Goal: Transaction & Acquisition: Purchase product/service

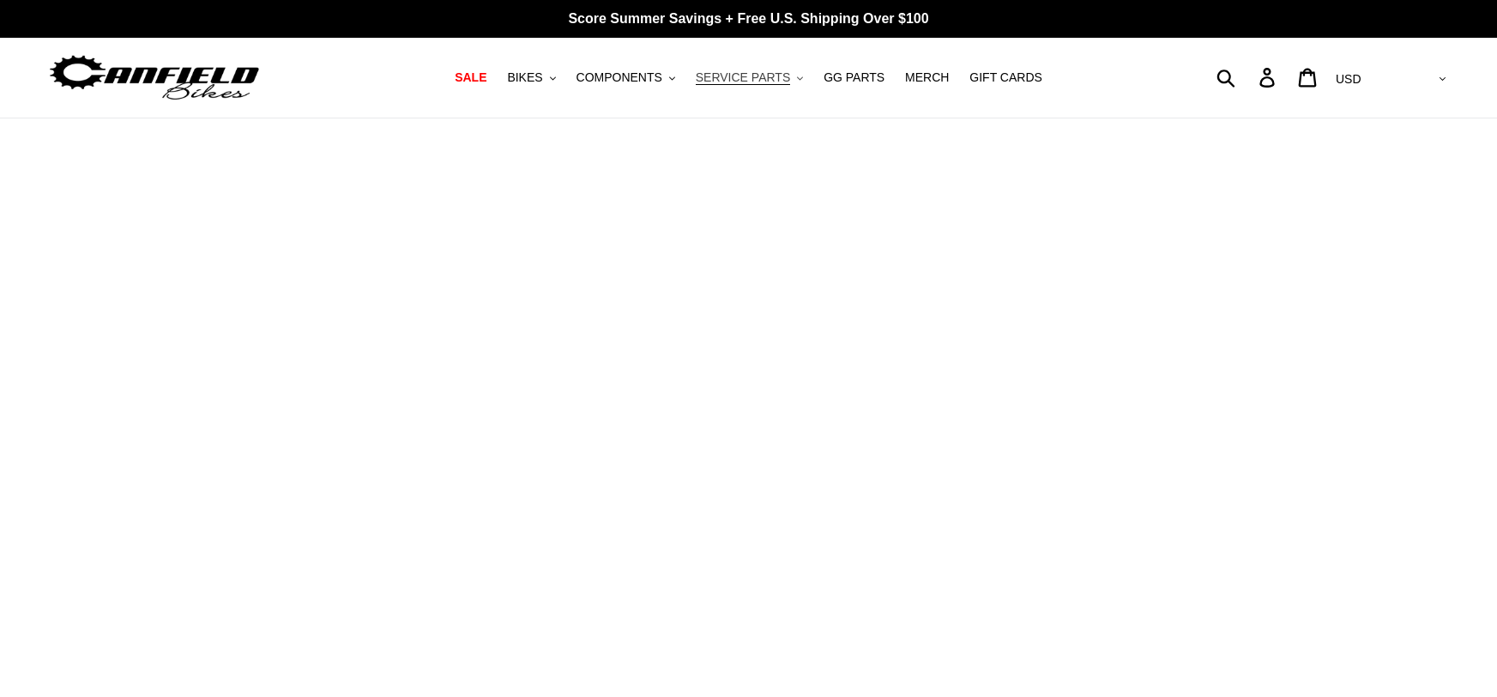
click at [775, 70] on span "SERVICE PARTS" at bounding box center [743, 77] width 94 height 15
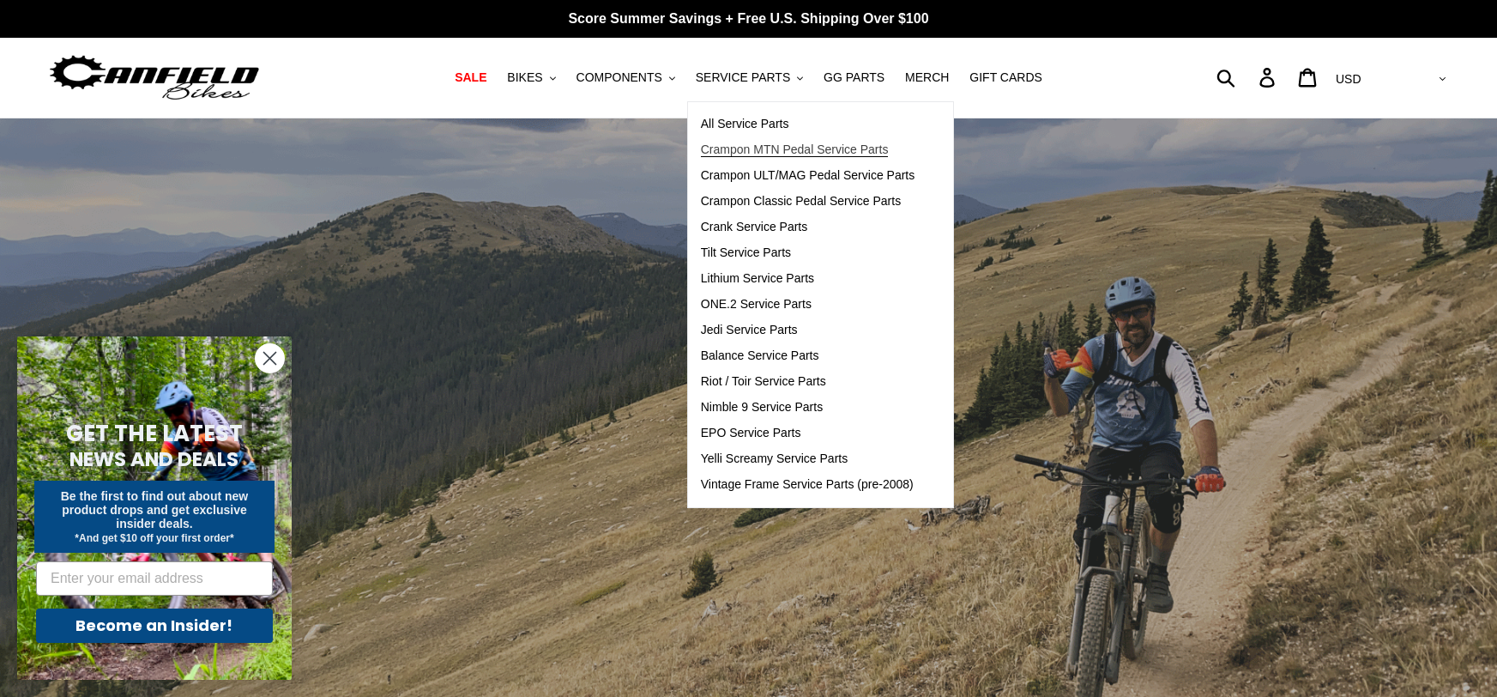
click at [766, 149] on span "Crampon MTN Pedal Service Parts" at bounding box center [795, 149] width 188 height 15
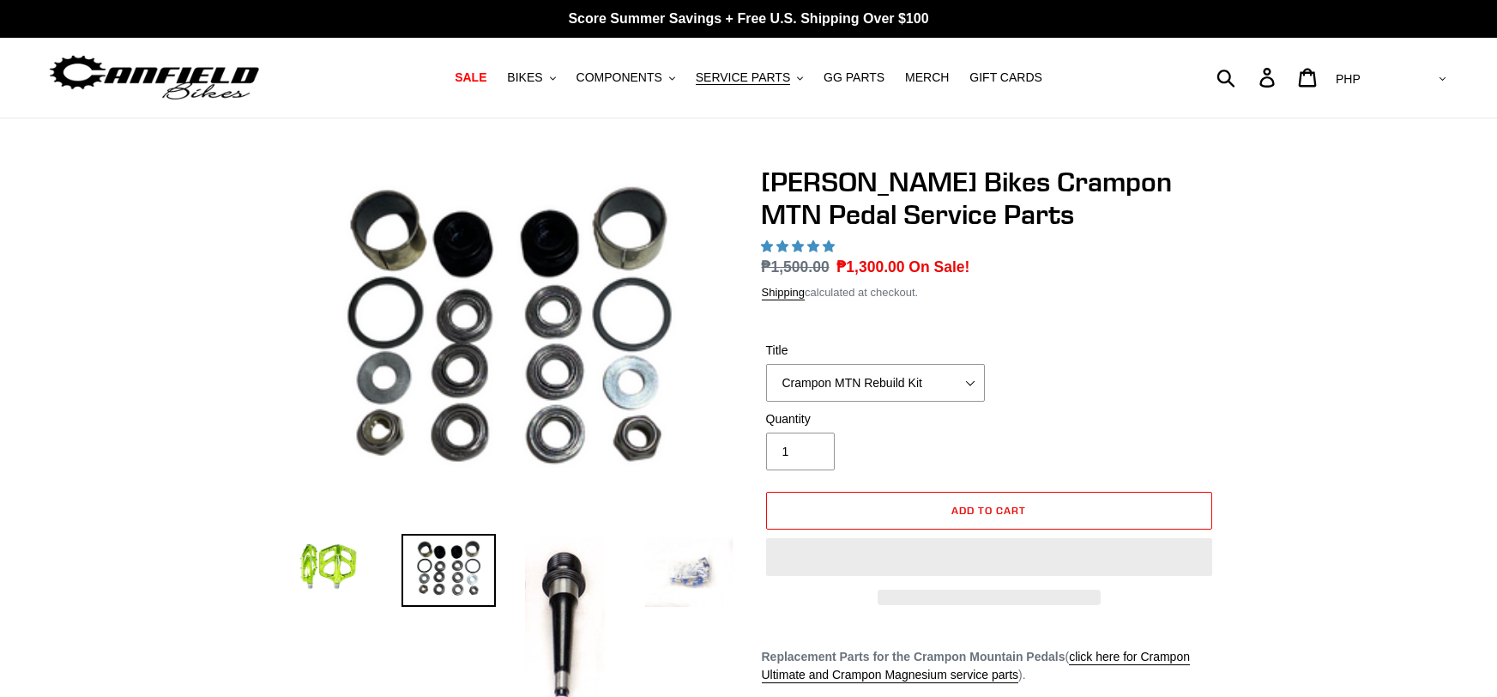
select select "highest-rating"
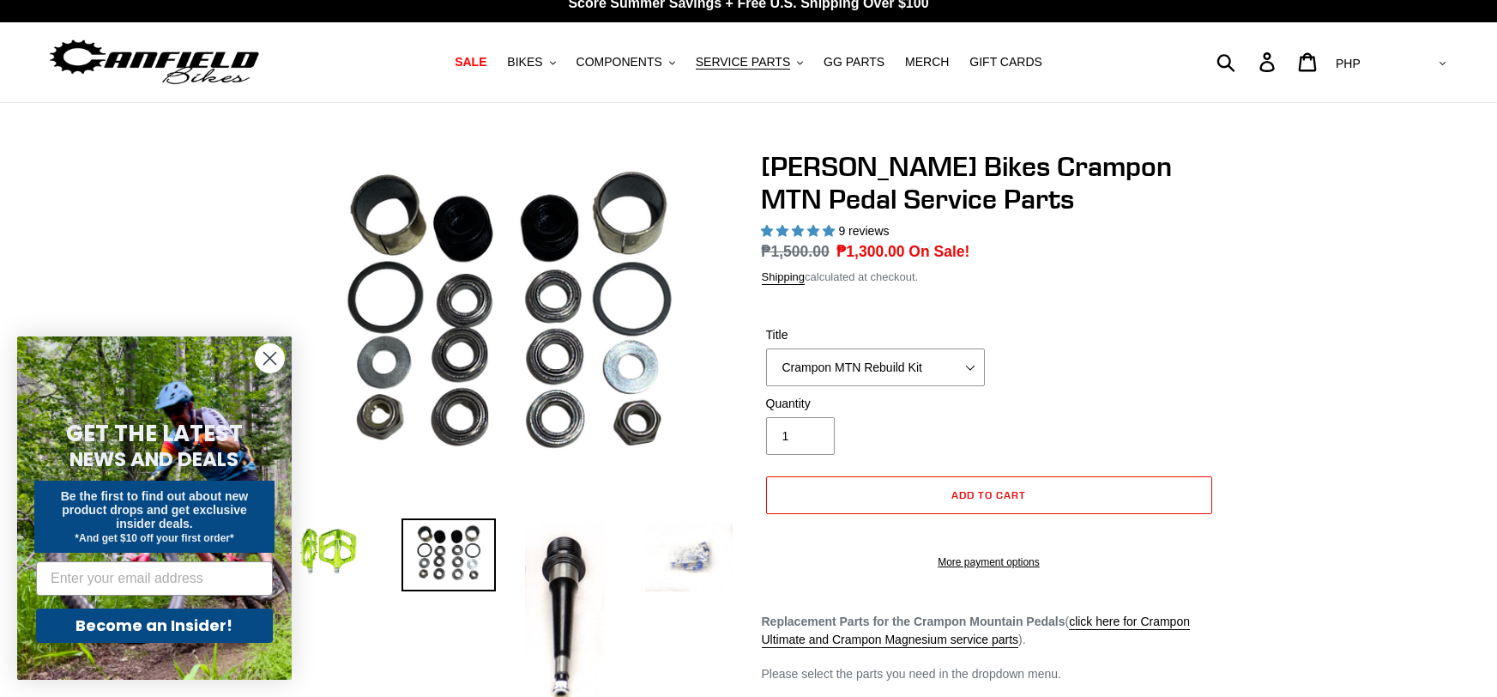
scroll to position [16, 0]
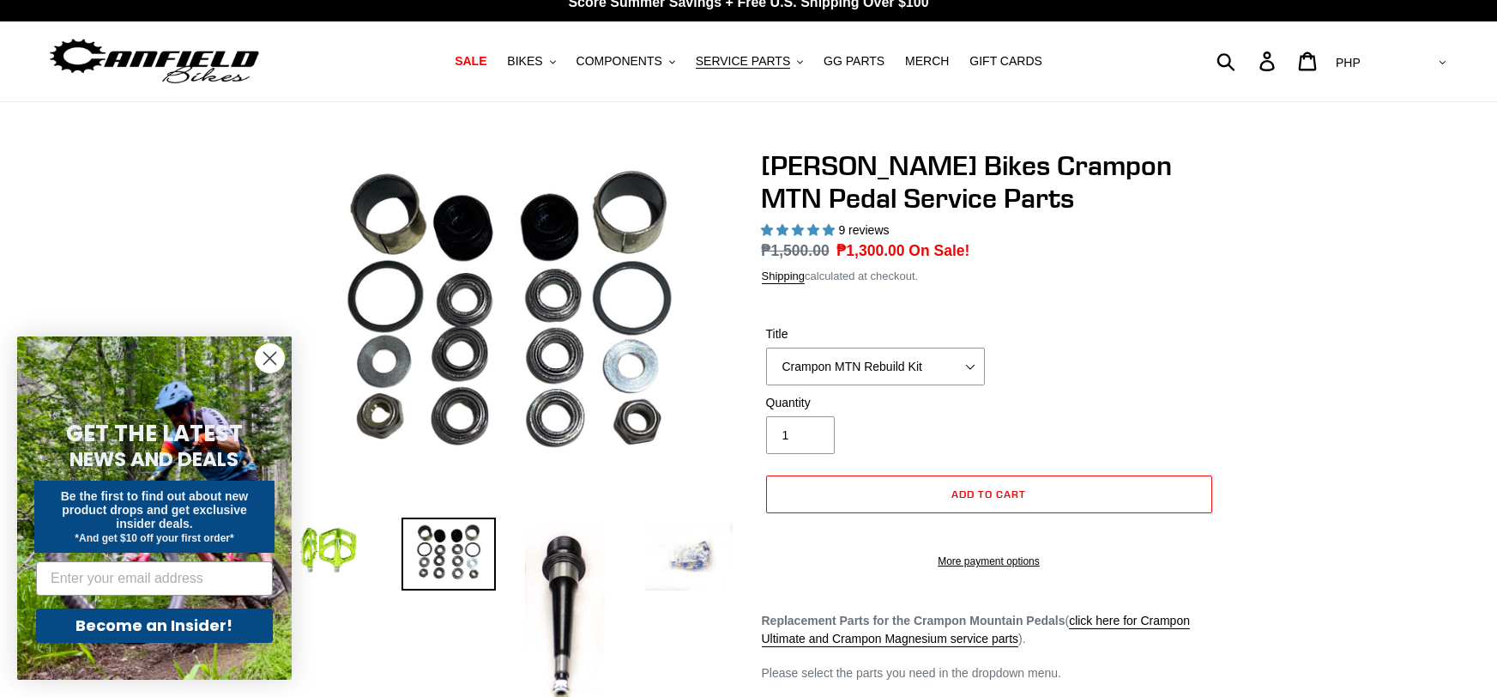
click at [1416, 70] on select "AED AFN ALL AMD ANG AUD AWG AZN BAM BBD BDT BGN BIF BND BOB BSD BWP BZD CAD CDF…" at bounding box center [1389, 63] width 121 height 32
select select "USD"
click at [1399, 47] on select "AED AFN ALL AMD ANG AUD AWG AZN BAM BBD BDT BGN BIF BND BOB BSD BWP BZD CAD CDF…" at bounding box center [1389, 63] width 121 height 32
click at [1285, 238] on div "Previous slide" at bounding box center [748, 646] width 1497 height 994
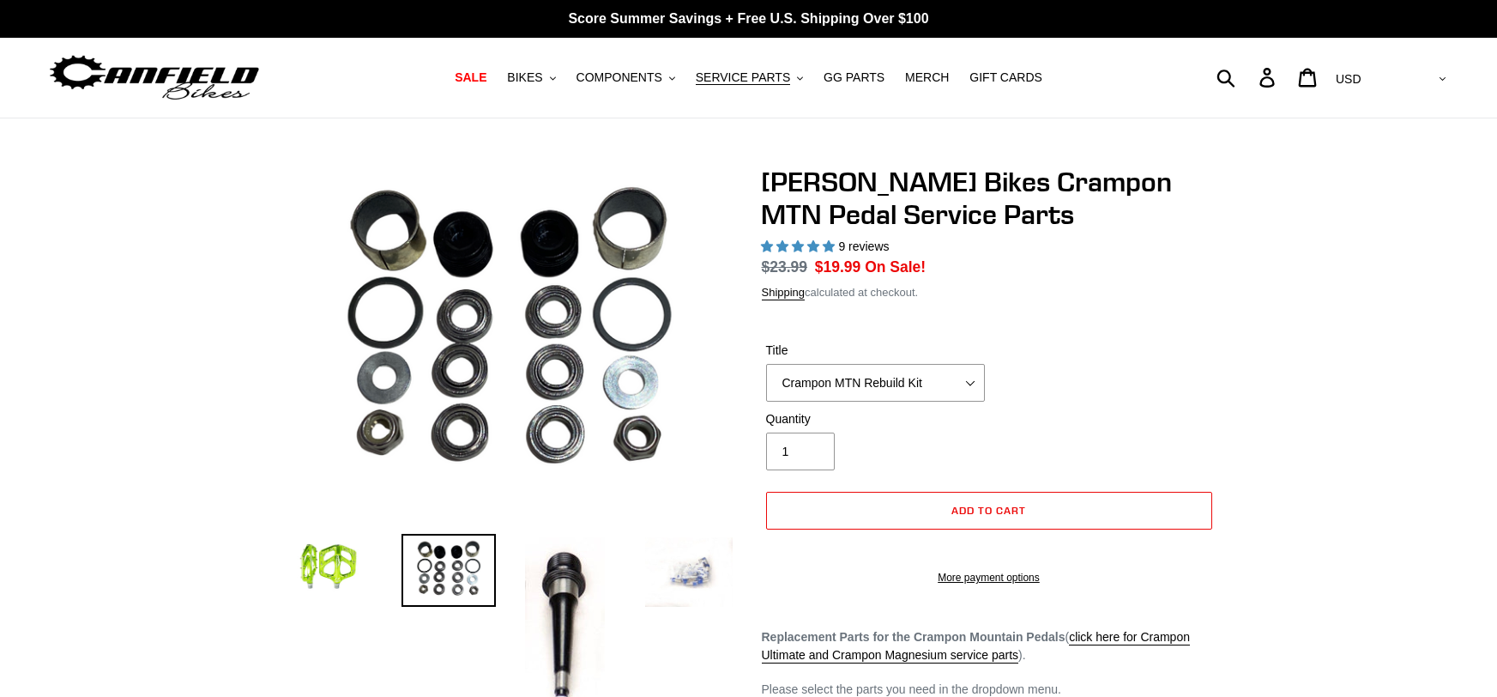
select select "highest-rating"
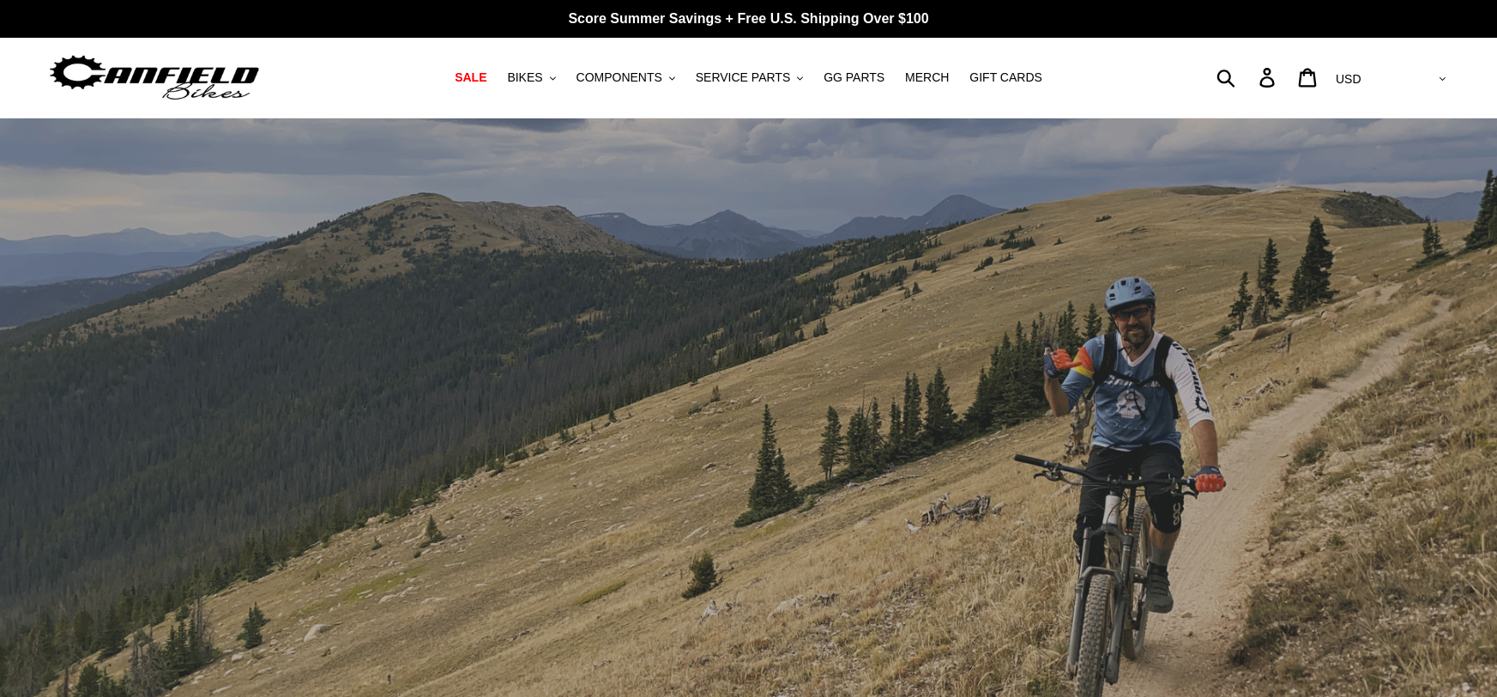
click at [629, 81] on span "COMPONENTS" at bounding box center [619, 77] width 86 height 15
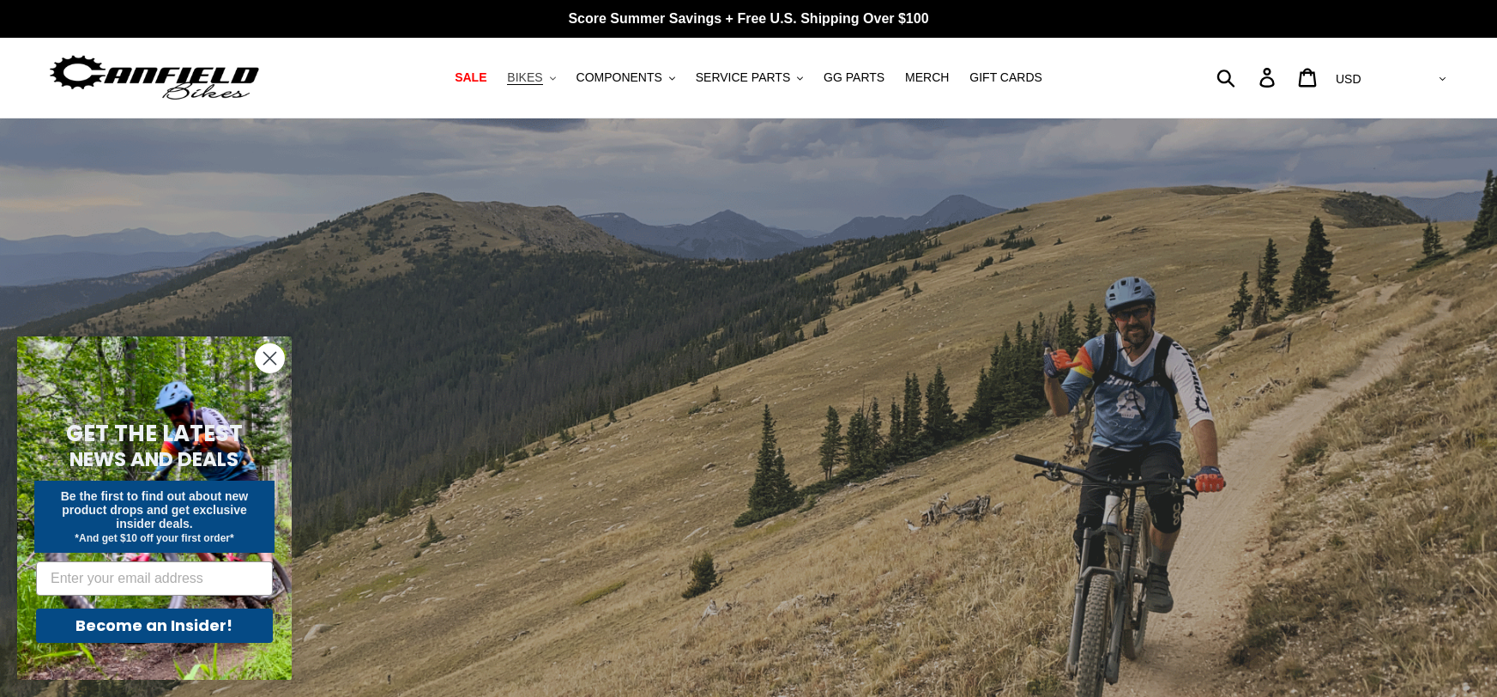
click at [540, 82] on span "BIKES" at bounding box center [524, 77] width 35 height 15
click at [639, 69] on button "COMPONENTS .cls-1{fill:#231f20}" at bounding box center [626, 77] width 116 height 23
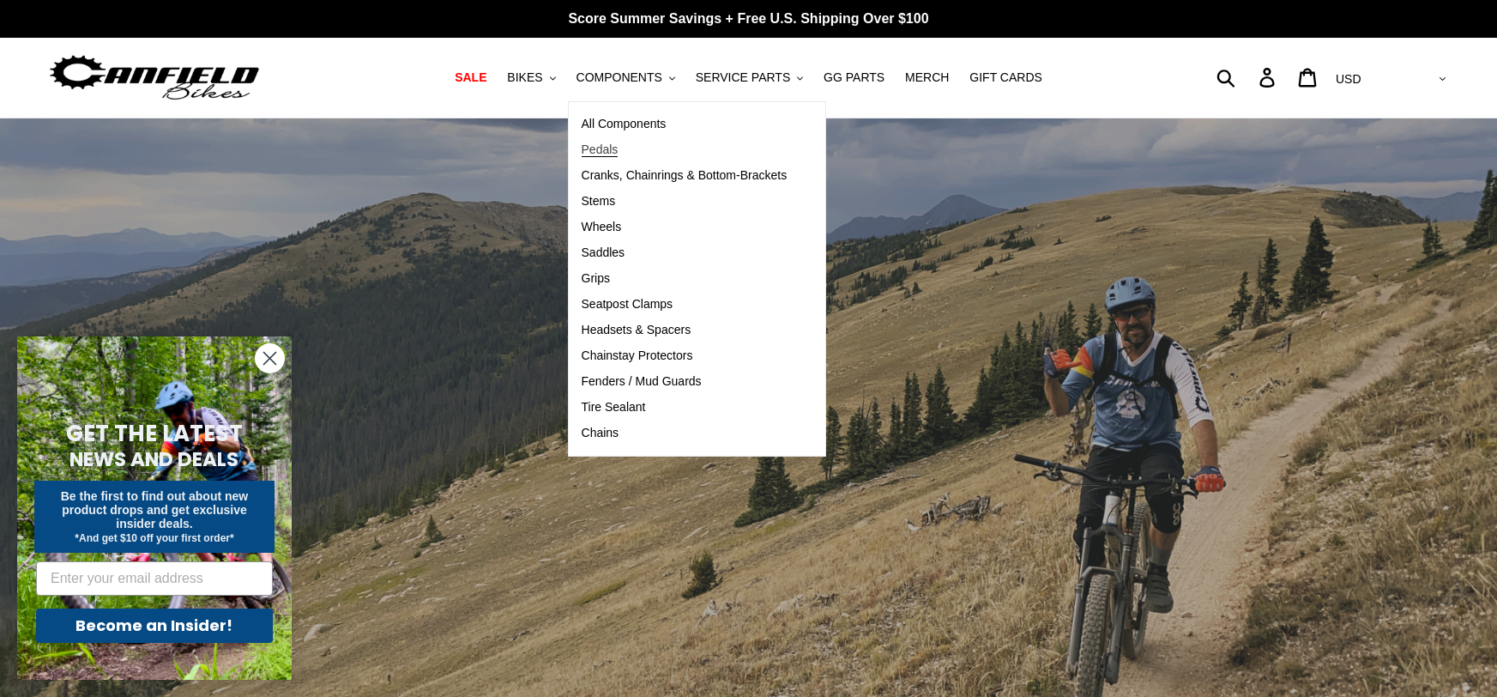
click at [619, 154] on span "Pedals" at bounding box center [600, 149] width 37 height 15
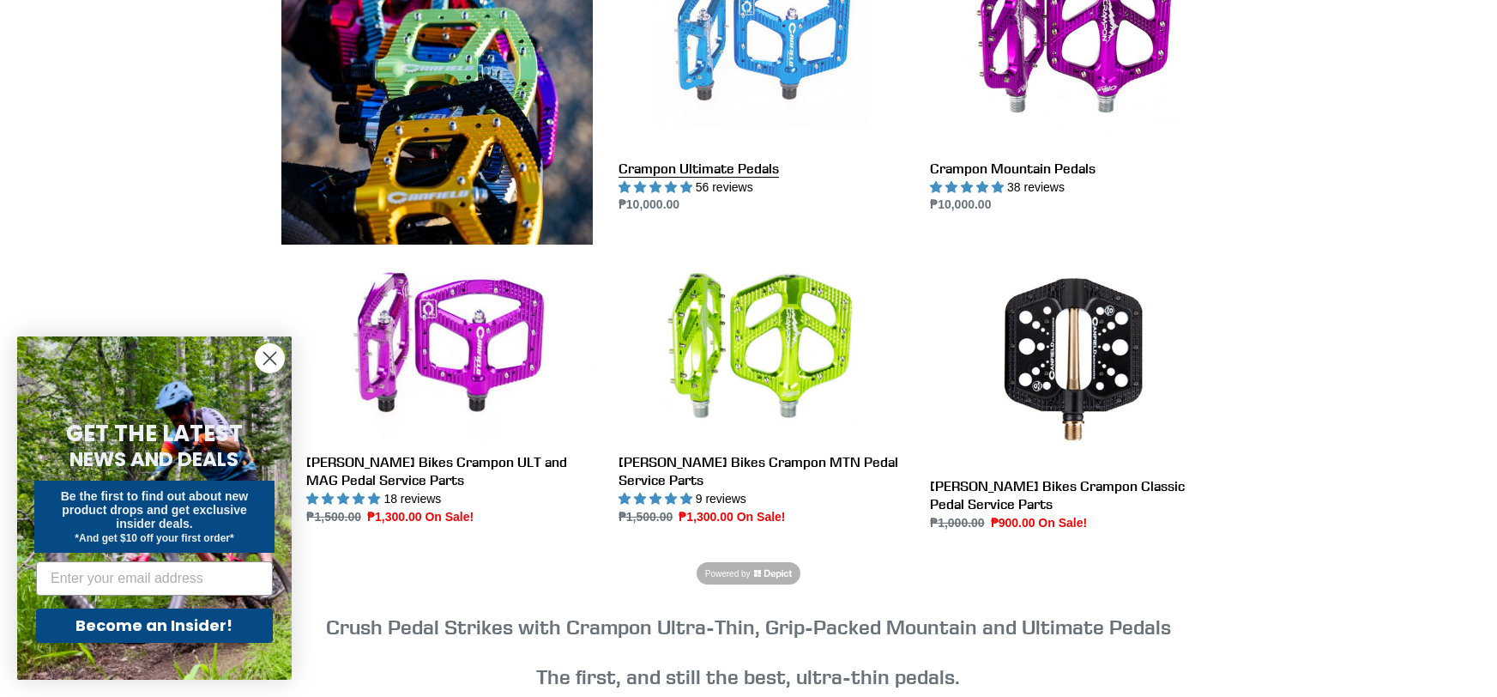
scroll to position [566, 0]
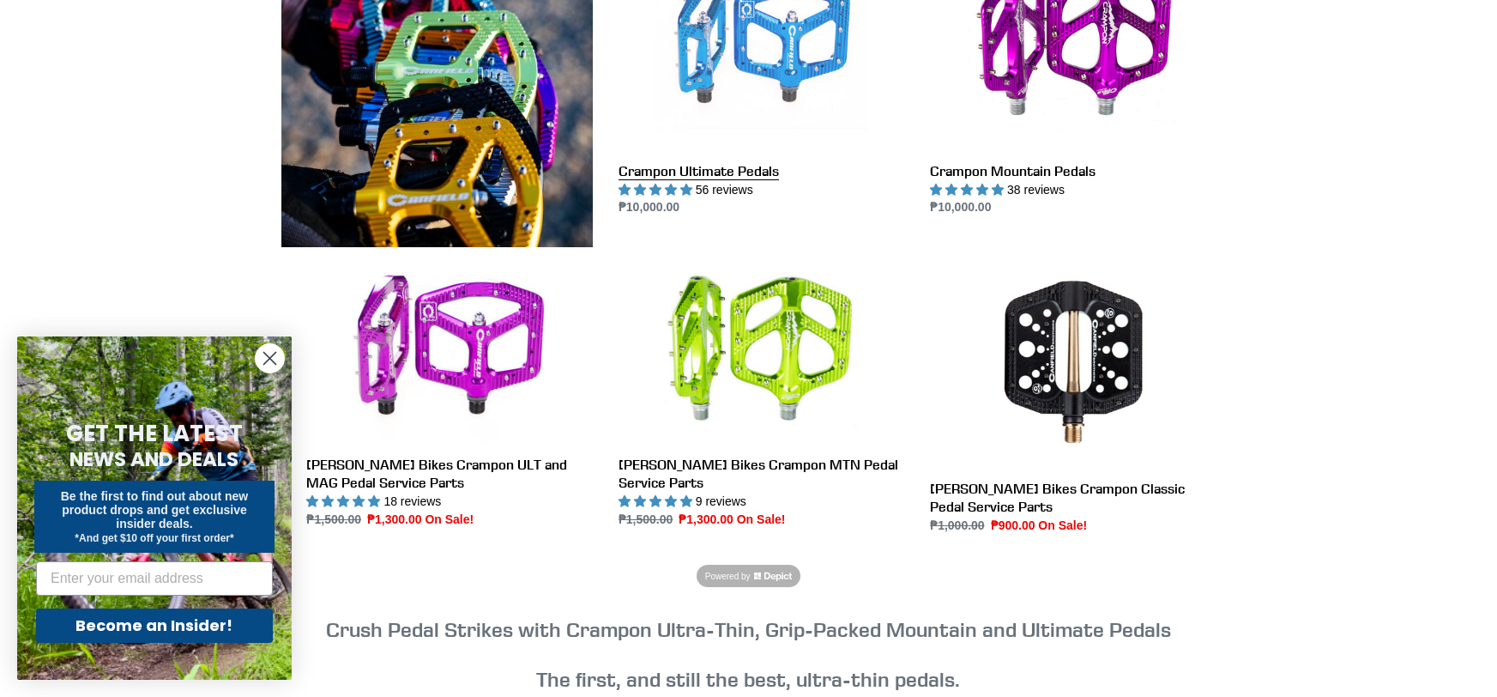
click at [818, 80] on link "Crampon Ultimate Pedals" at bounding box center [762, 76] width 286 height 281
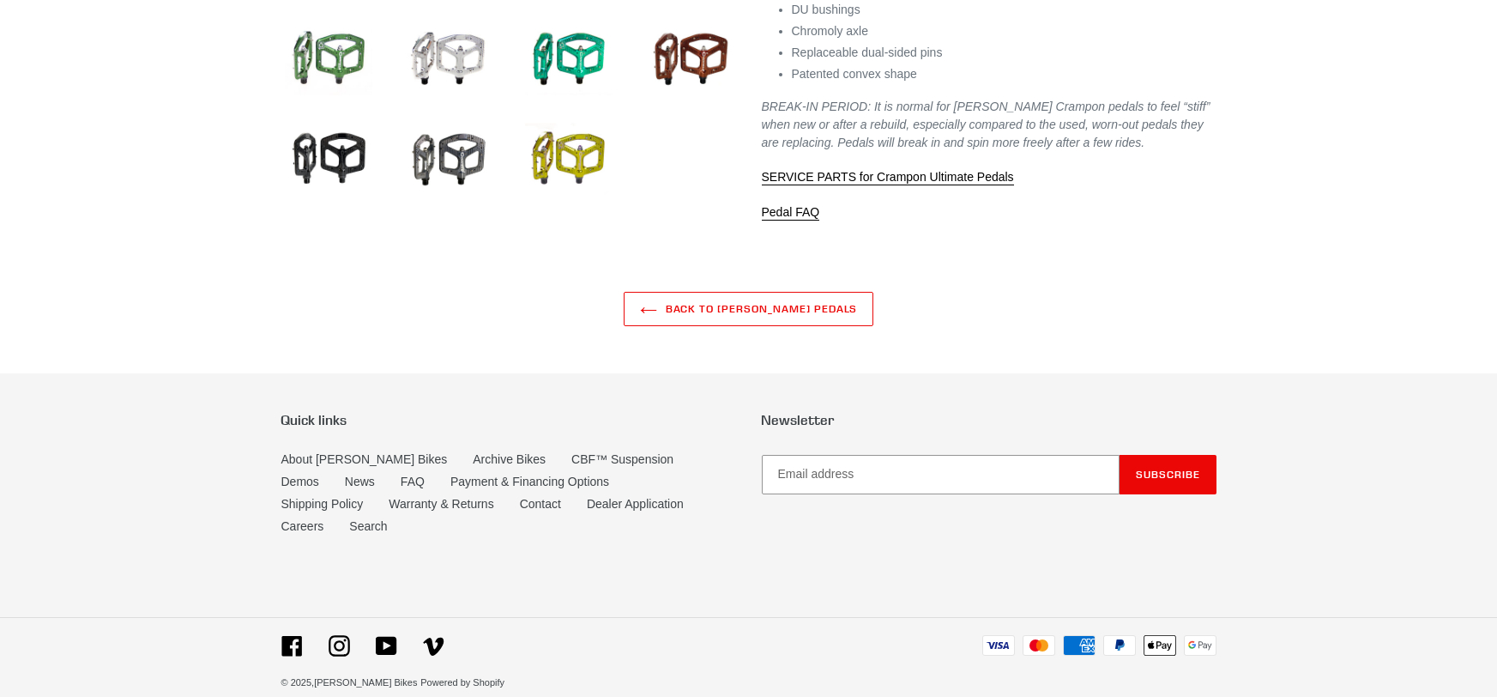
select select "highest-rating"
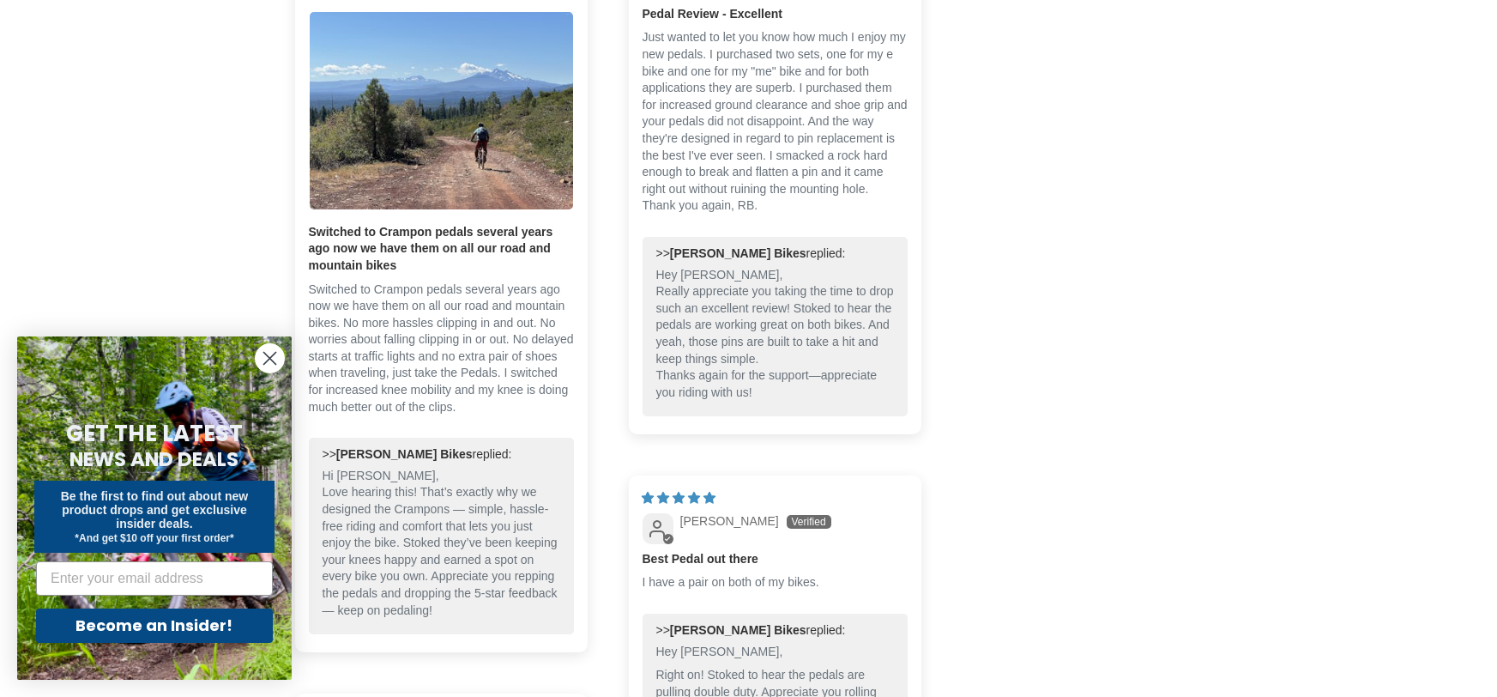
scroll to position [1553, 0]
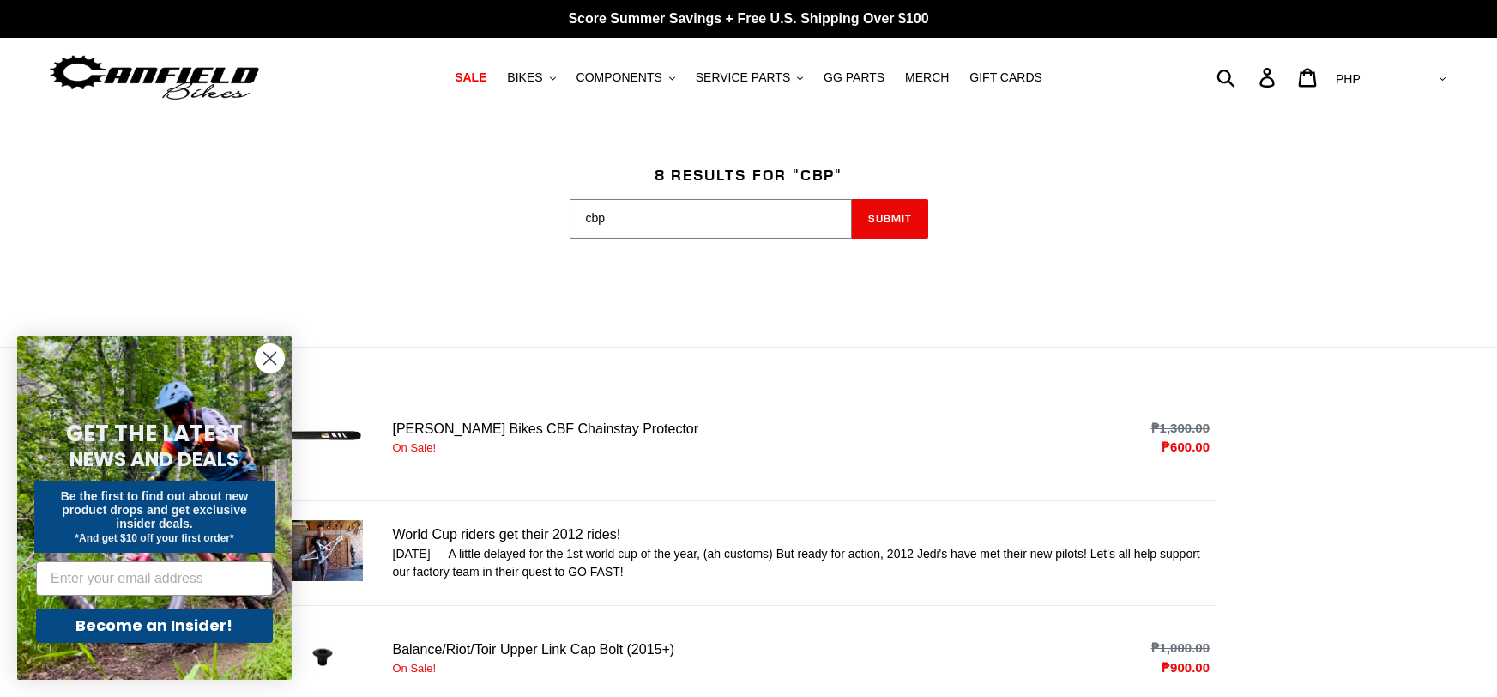
drag, startPoint x: 659, startPoint y: 206, endPoint x: 473, endPoint y: 252, distance: 191.8
click at [473, 252] on div "Search results: 8 results for "cbp" Search field cannot be empty cbp Submit" at bounding box center [748, 233] width 1029 height 134
type input "cpb"
click at [852, 199] on button "Submit" at bounding box center [890, 218] width 76 height 39
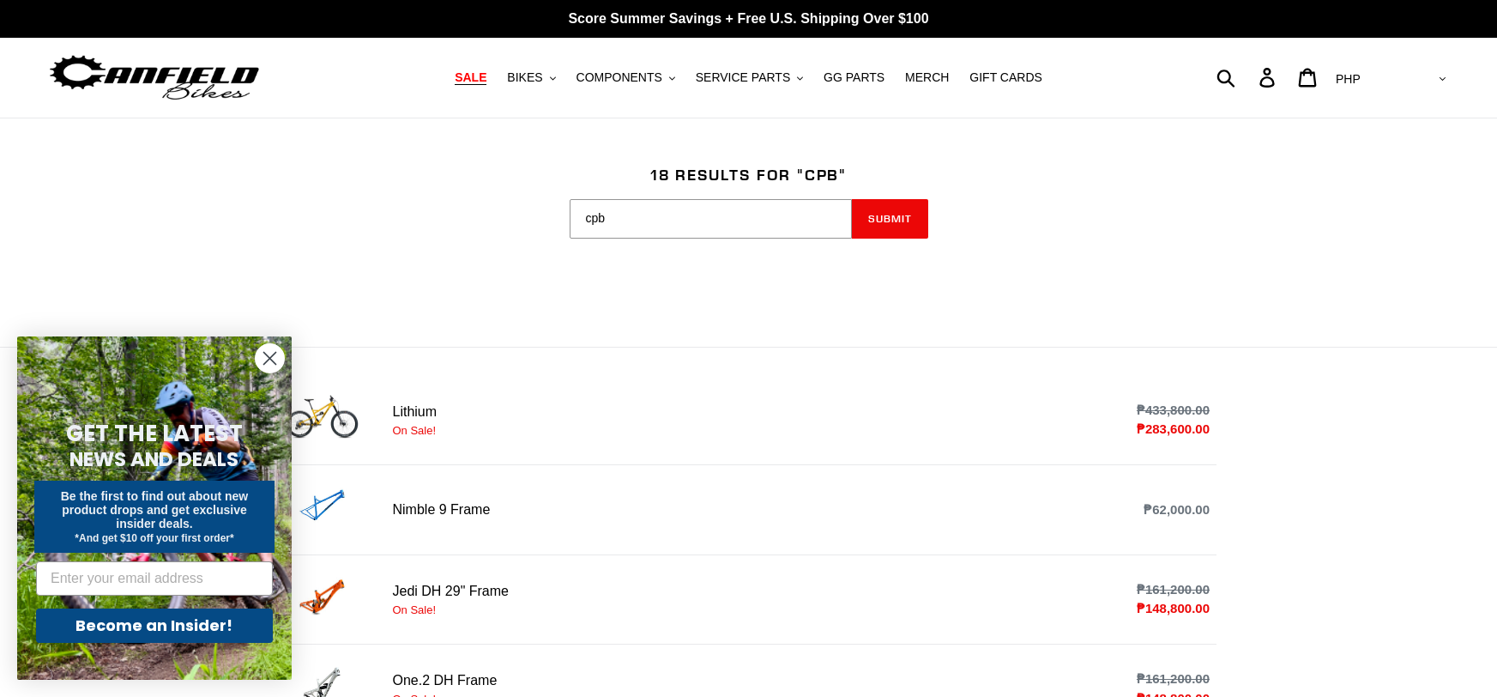
click at [484, 69] on link "SALE" at bounding box center [470, 77] width 49 height 23
click at [523, 76] on span "BIKES" at bounding box center [524, 77] width 35 height 15
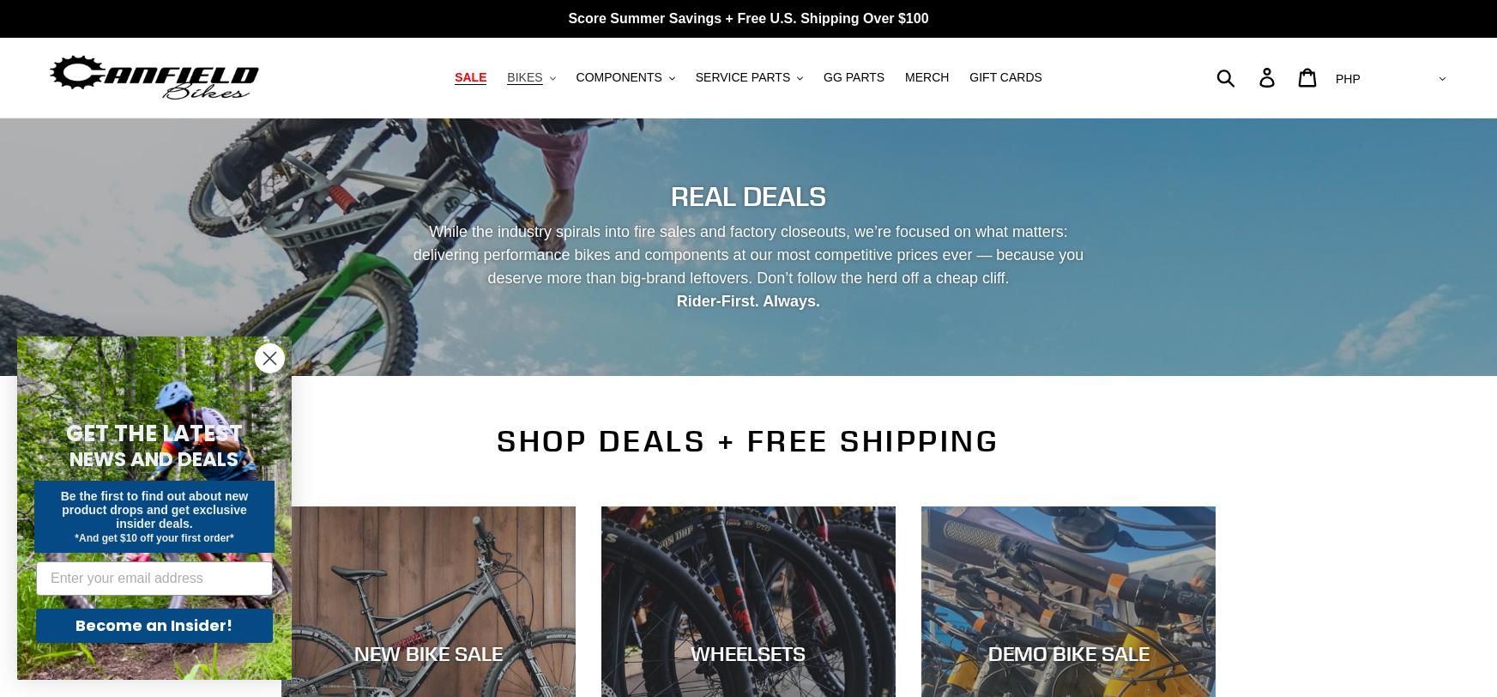
click at [533, 77] on span "BIKES" at bounding box center [524, 77] width 35 height 15
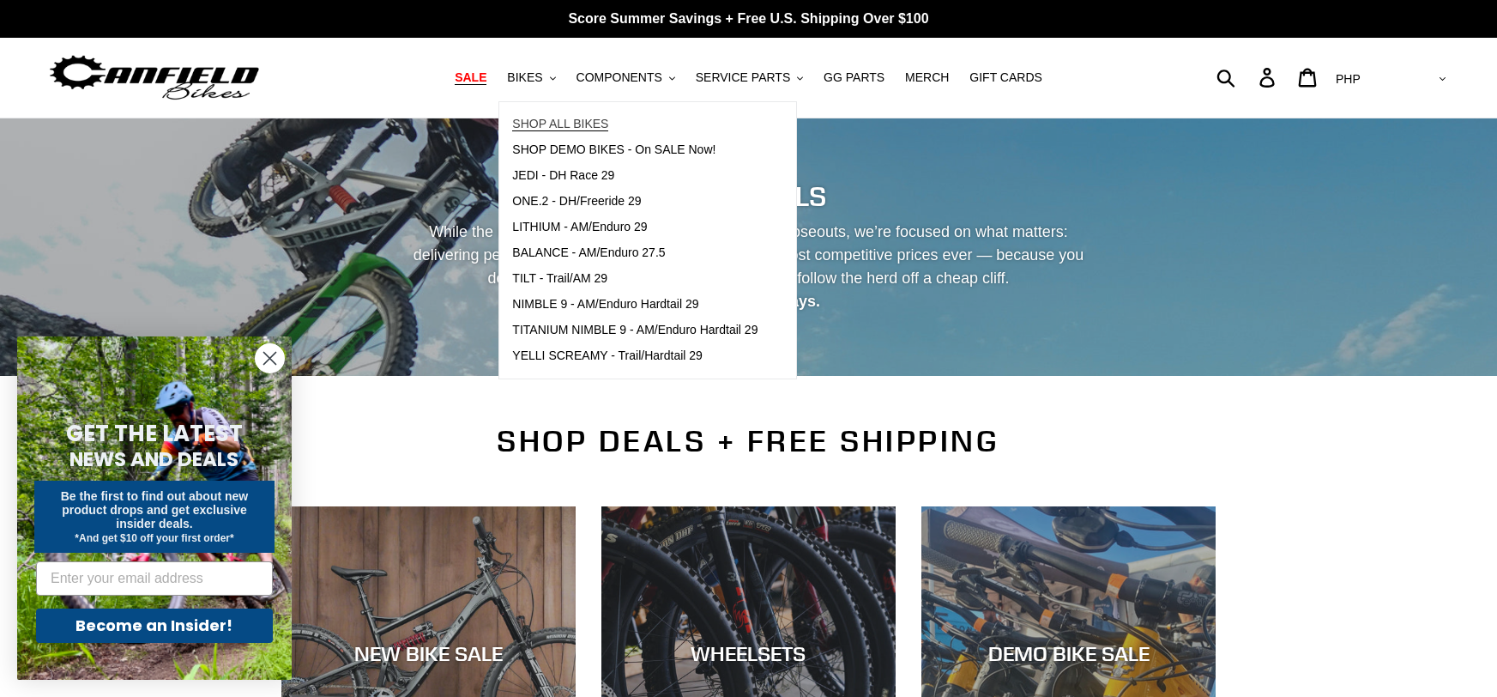
click at [551, 123] on span "SHOP ALL BIKES" at bounding box center [560, 124] width 96 height 15
